Goal: Information Seeking & Learning: Learn about a topic

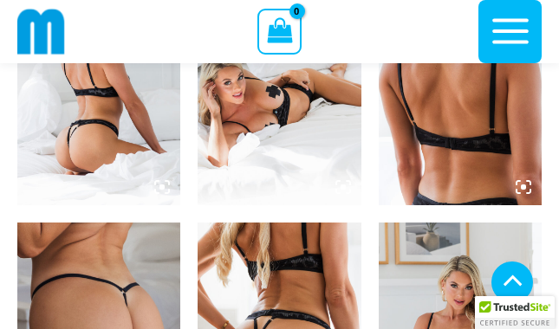
scroll to position [971, 0]
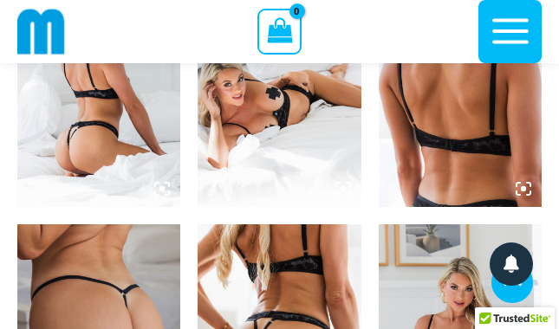
click at [127, 148] on img at bounding box center [98, 85] width 163 height 245
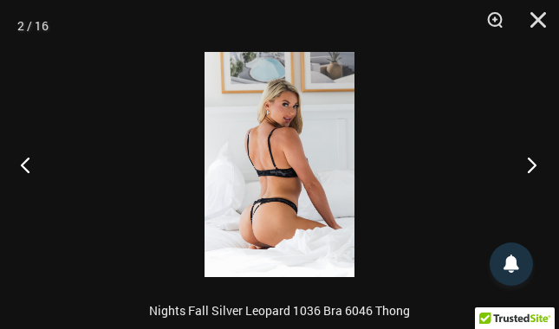
click at [527, 157] on button "Next" at bounding box center [526, 164] width 65 height 87
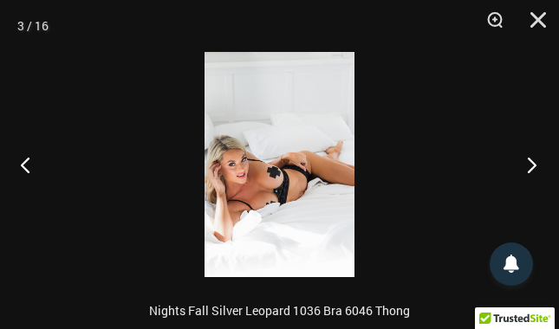
click at [527, 157] on button "Next" at bounding box center [526, 164] width 65 height 87
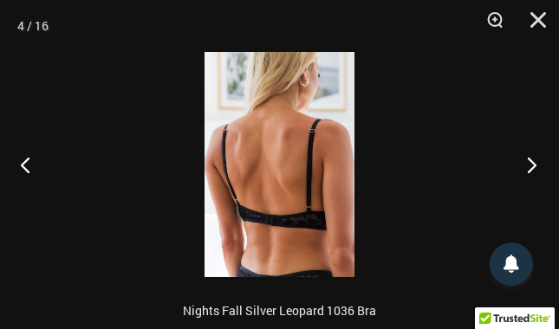
click at [527, 157] on button "Next" at bounding box center [526, 164] width 65 height 87
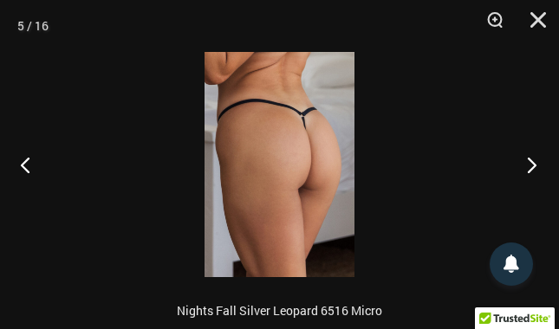
click at [527, 157] on button "Next" at bounding box center [526, 164] width 65 height 87
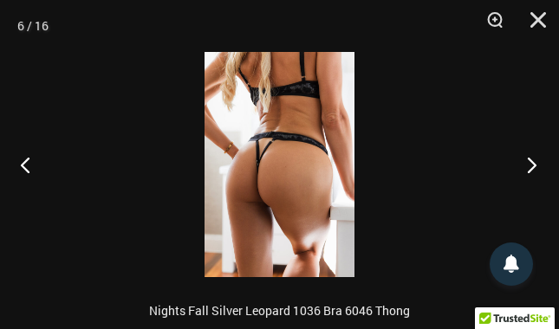
click at [527, 157] on button "Next" at bounding box center [526, 164] width 65 height 87
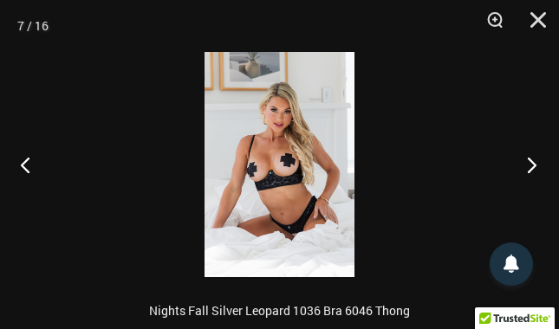
click at [527, 157] on button "Next" at bounding box center [526, 164] width 65 height 87
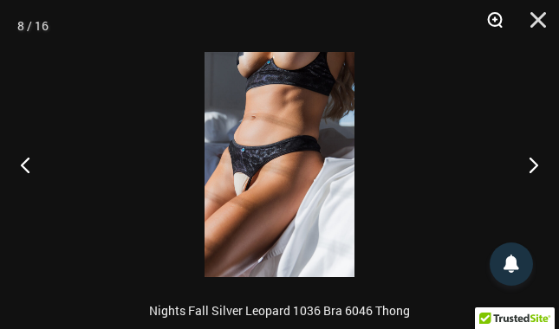
click at [496, 16] on button "Zoom" at bounding box center [488, 26] width 43 height 52
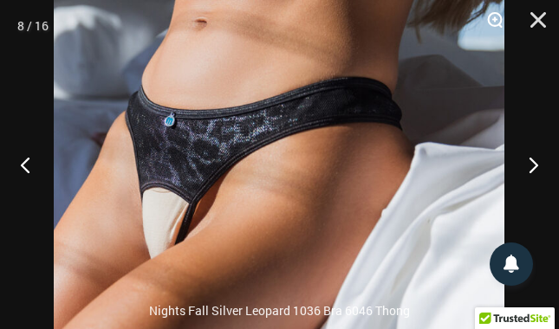
click at [496, 16] on button "Zoom" at bounding box center [488, 26] width 43 height 52
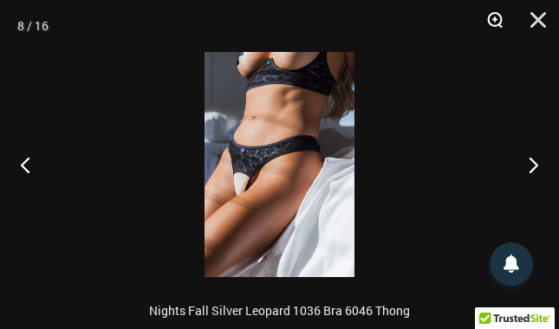
click at [496, 16] on button "Zoom" at bounding box center [488, 26] width 43 height 52
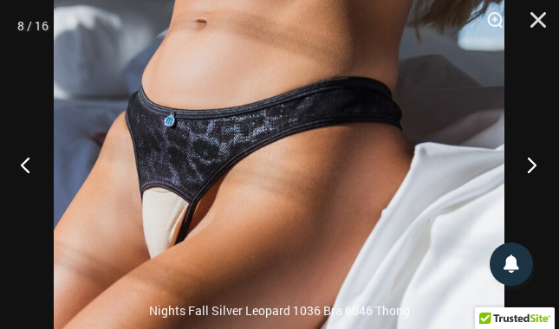
click at [532, 154] on button "Next" at bounding box center [526, 164] width 65 height 87
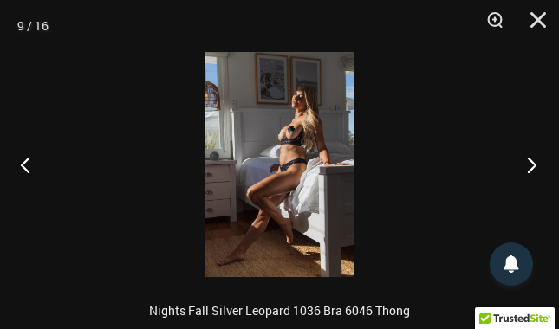
click at [532, 154] on button "Next" at bounding box center [526, 164] width 65 height 87
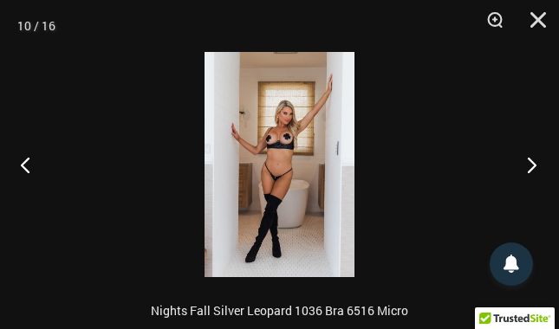
click at [532, 154] on button "Next" at bounding box center [526, 164] width 65 height 87
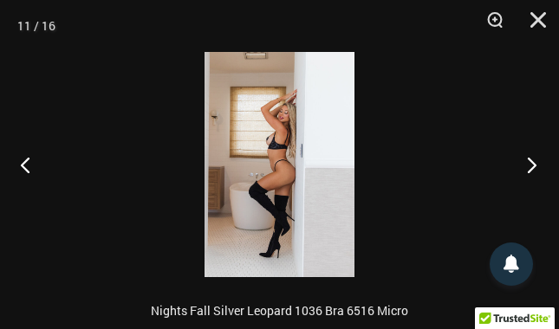
click at [532, 154] on button "Next" at bounding box center [526, 164] width 65 height 87
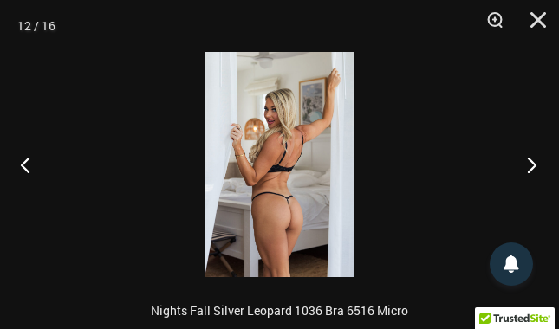
click at [532, 154] on button "Next" at bounding box center [526, 164] width 65 height 87
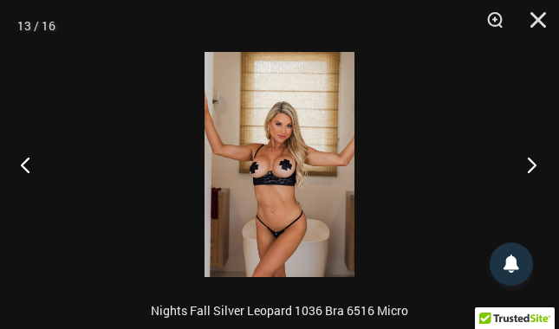
click at [532, 154] on button "Next" at bounding box center [526, 164] width 65 height 87
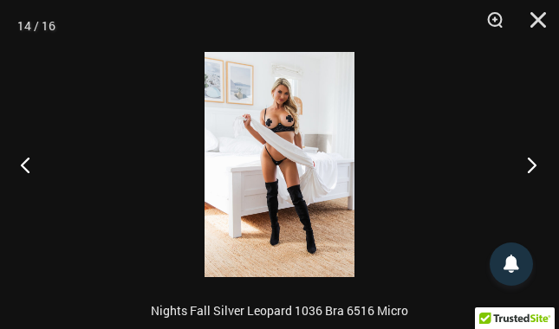
click at [532, 154] on button "Next" at bounding box center [526, 164] width 65 height 87
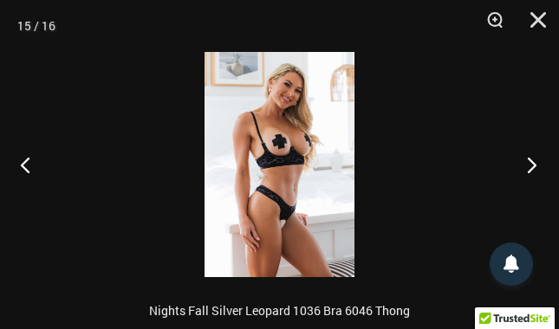
click at [532, 154] on button "Next" at bounding box center [526, 164] width 65 height 87
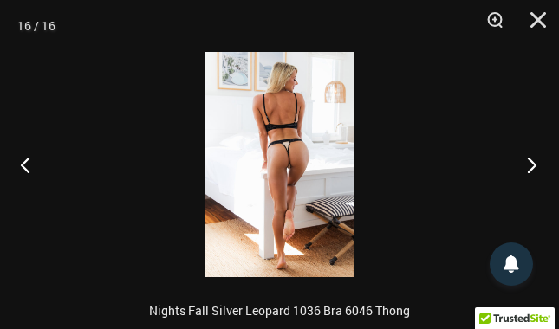
click at [532, 154] on button "Next" at bounding box center [526, 164] width 65 height 87
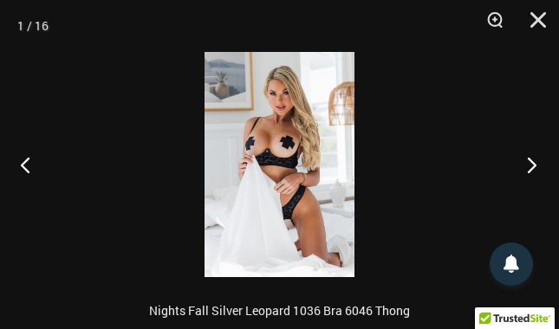
click at [532, 154] on button "Next" at bounding box center [526, 164] width 65 height 87
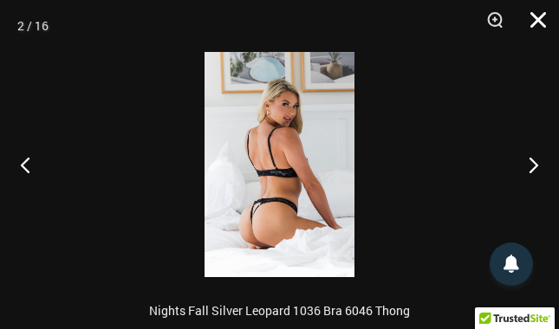
click at [545, 12] on button "Close" at bounding box center [532, 26] width 43 height 52
